Goal: Information Seeking & Learning: Find specific fact

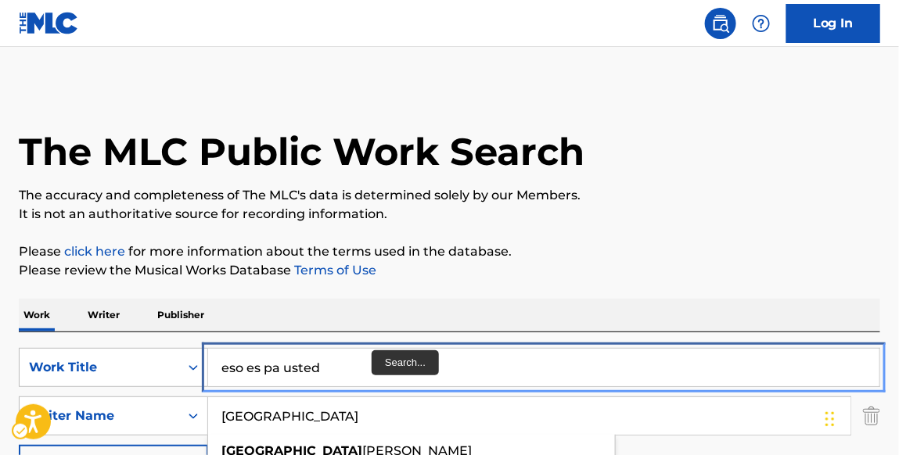
click at [361, 357] on input "eso es pa usted" at bounding box center [543, 368] width 671 height 38
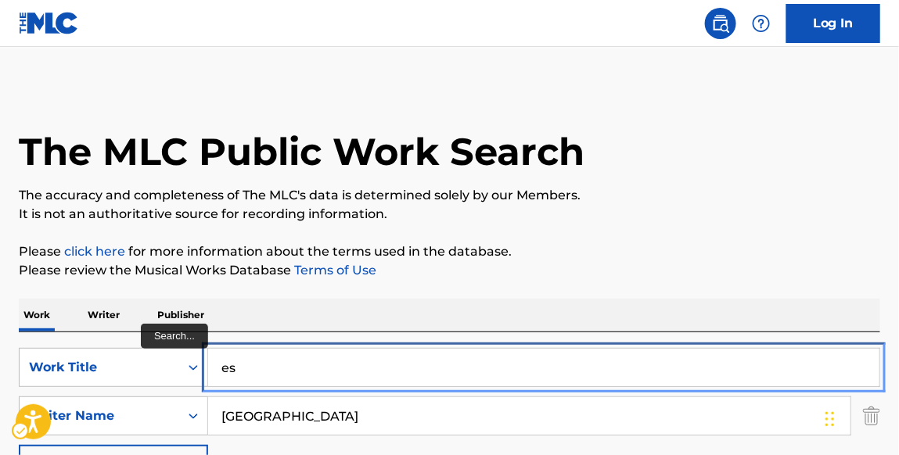
type input "e"
paste input "NOVENTA"
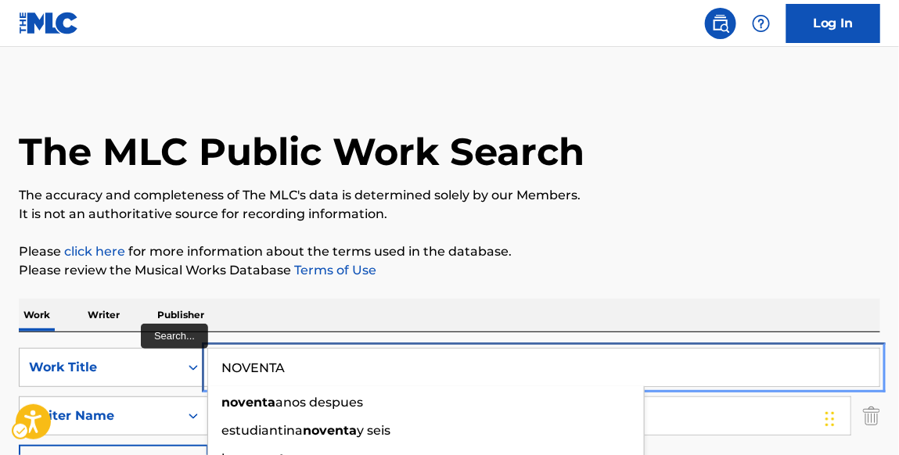
type input "NOVENTA"
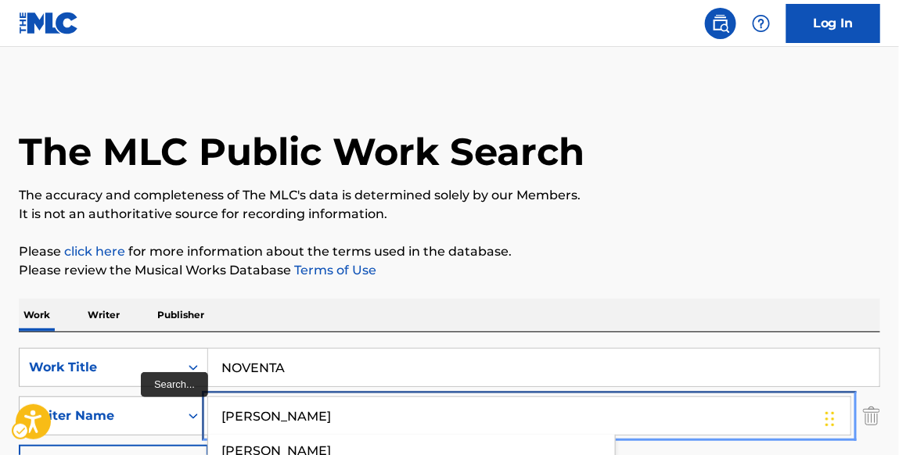
type input "[PERSON_NAME]"
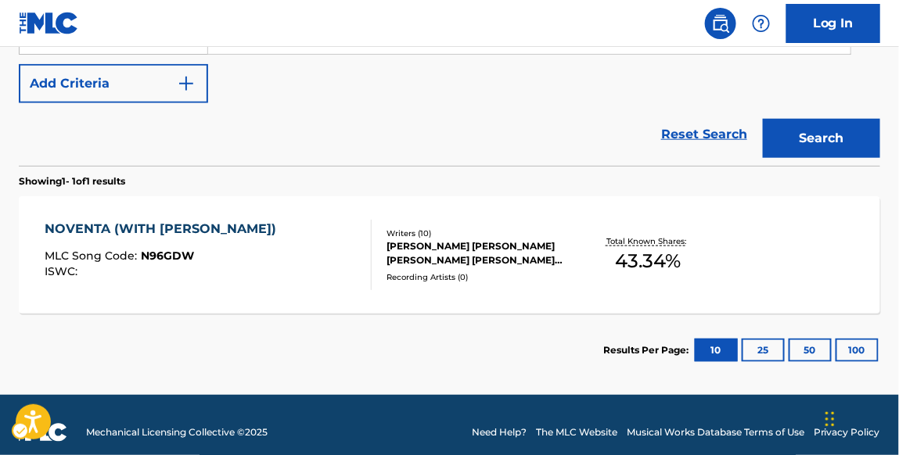
scroll to position [383, 0]
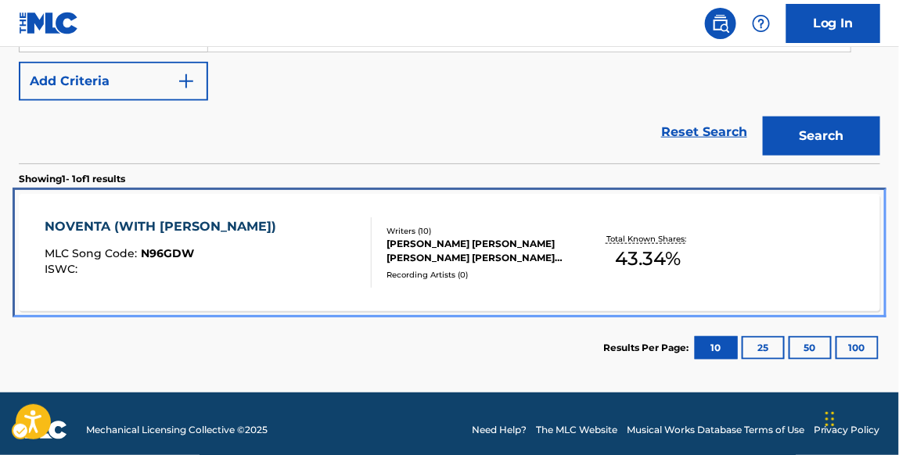
click at [206, 227] on div "NOVENTA (WITH [PERSON_NAME])" at bounding box center [164, 226] width 239 height 19
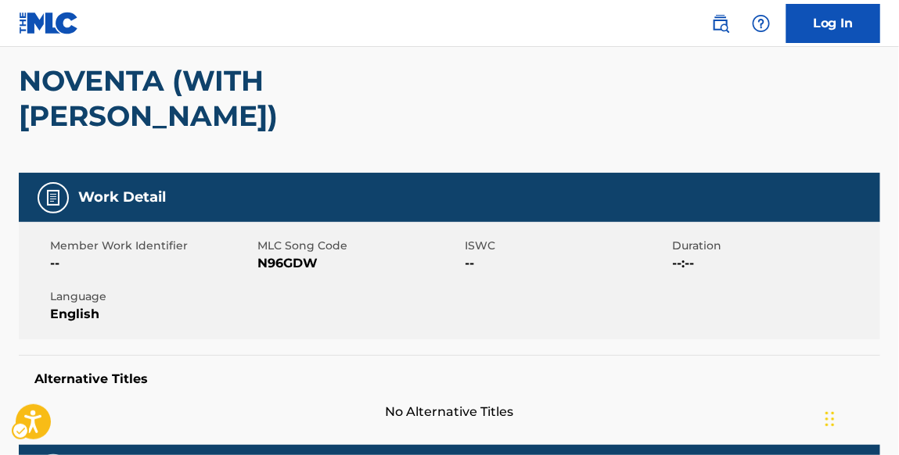
scroll to position [33, 0]
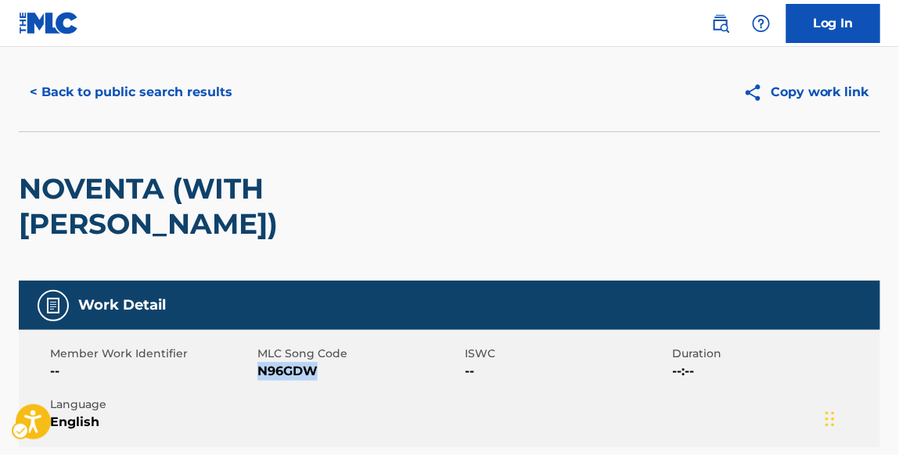
drag, startPoint x: 258, startPoint y: 336, endPoint x: 316, endPoint y: 332, distance: 58.0
click at [316, 362] on span "MLC Song Code - N96GDW" at bounding box center [358, 371] width 203 height 19
copy span "N96GDW"
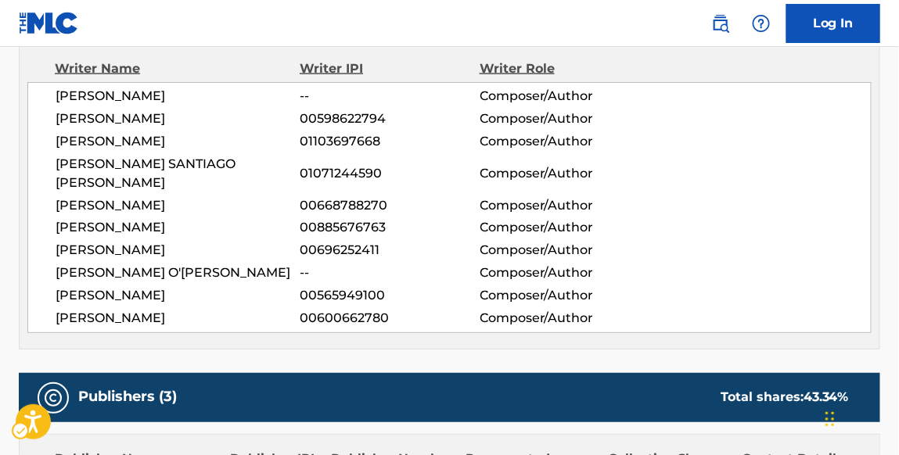
scroll to position [601, 0]
